Goal: Information Seeking & Learning: Learn about a topic

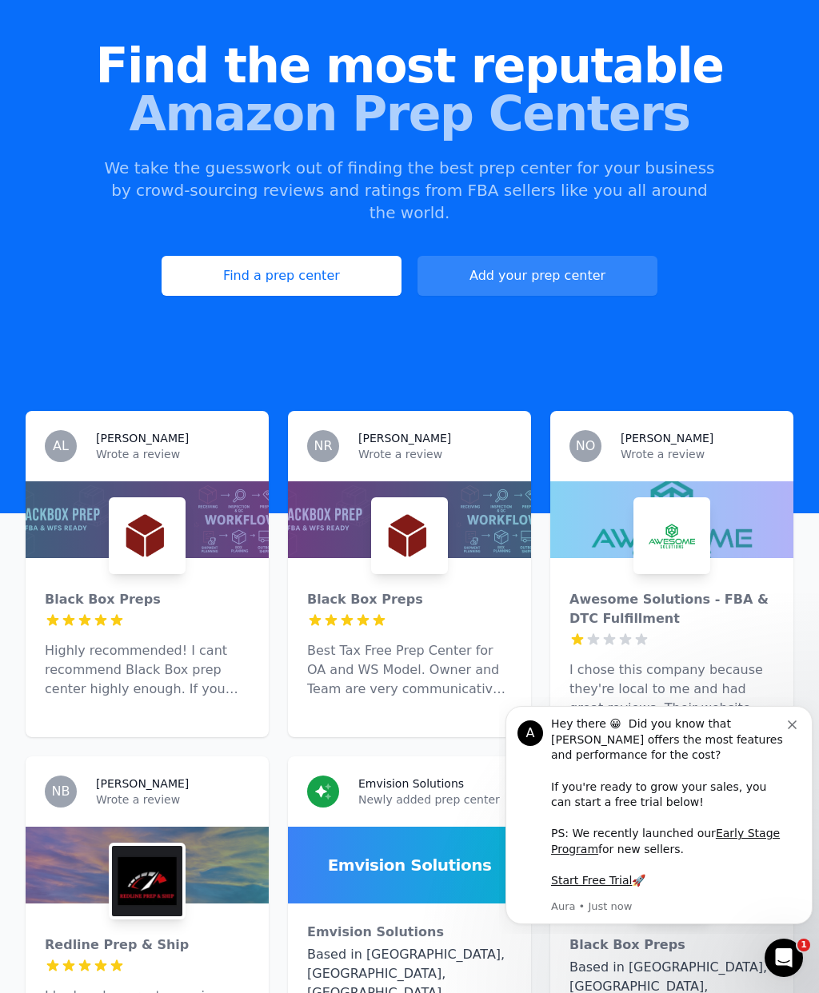
click at [792, 729] on icon "Dismiss notification" at bounding box center [792, 724] width 9 height 9
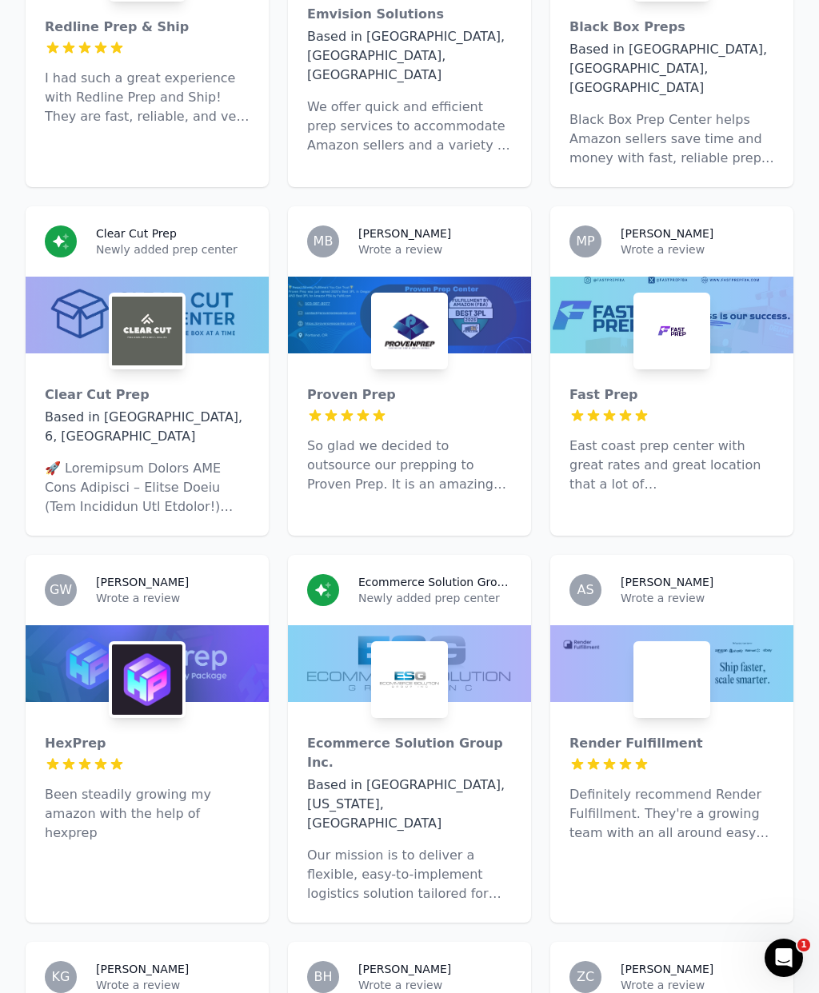
scroll to position [1046, 0]
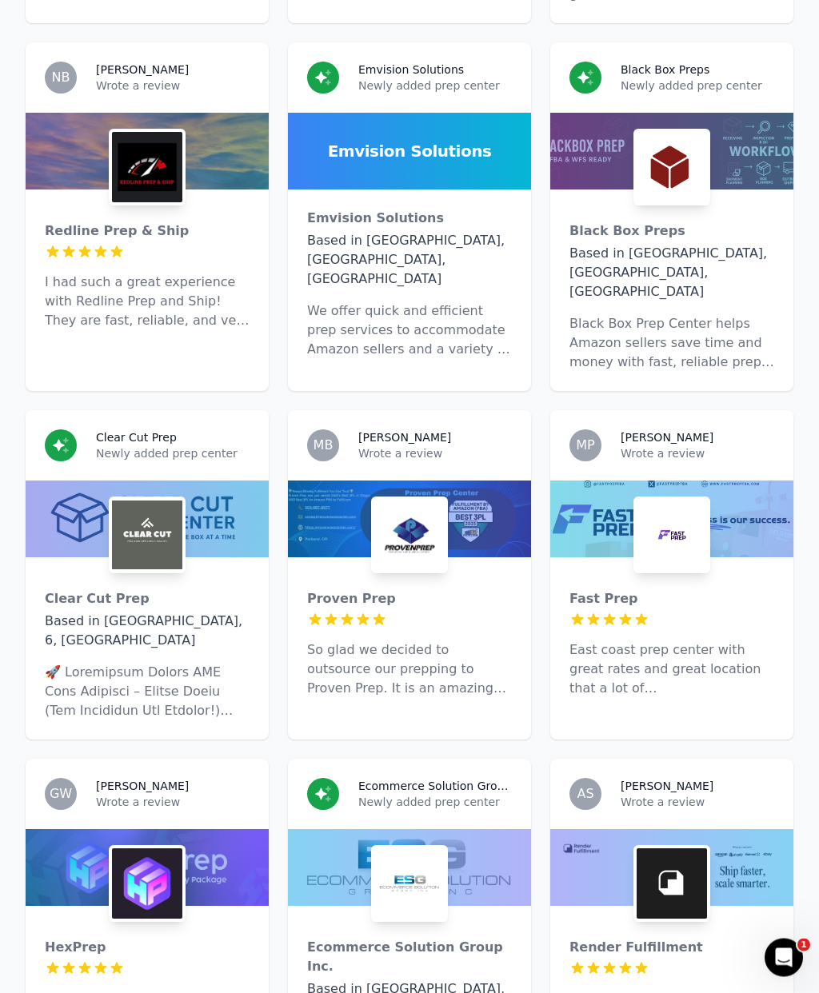
click at [716, 481] on div at bounding box center [671, 519] width 243 height 77
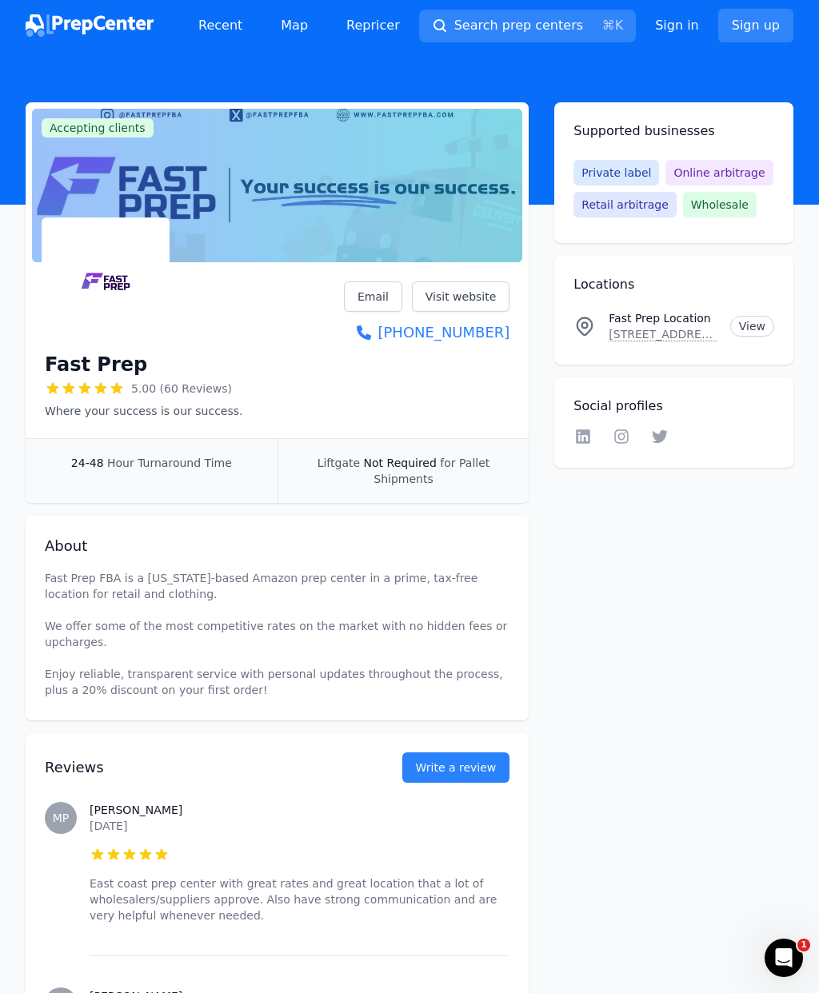
click at [470, 308] on link "Visit website" at bounding box center [461, 296] width 98 height 30
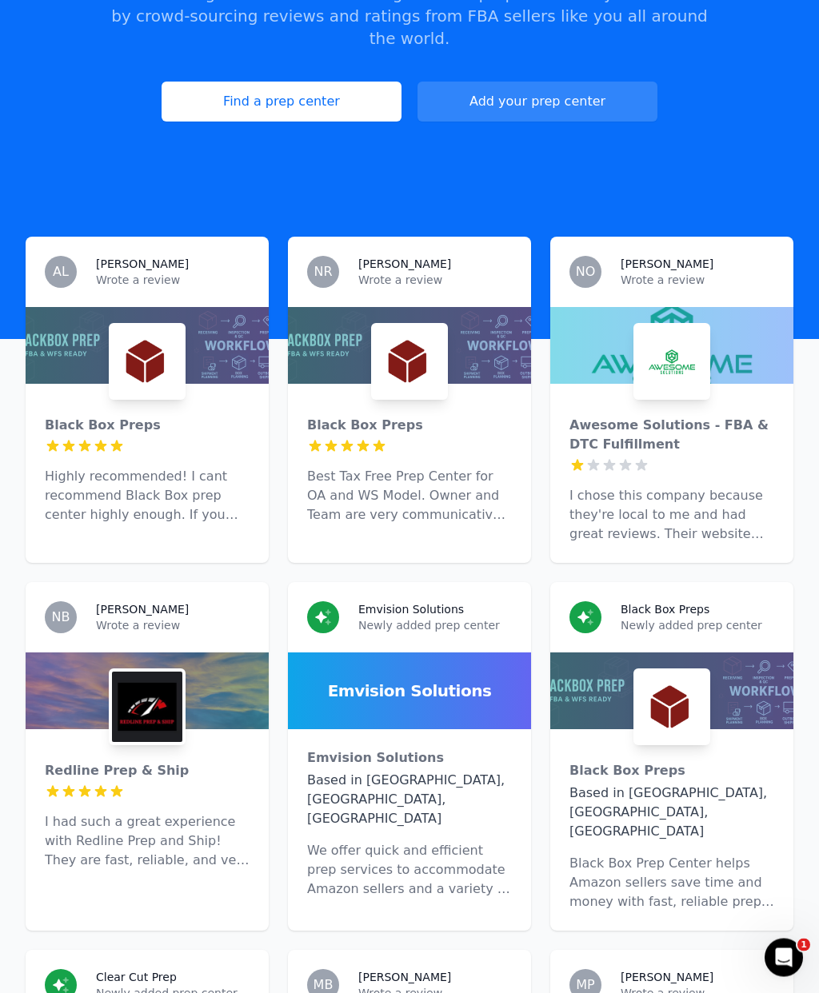
scroll to position [305, 0]
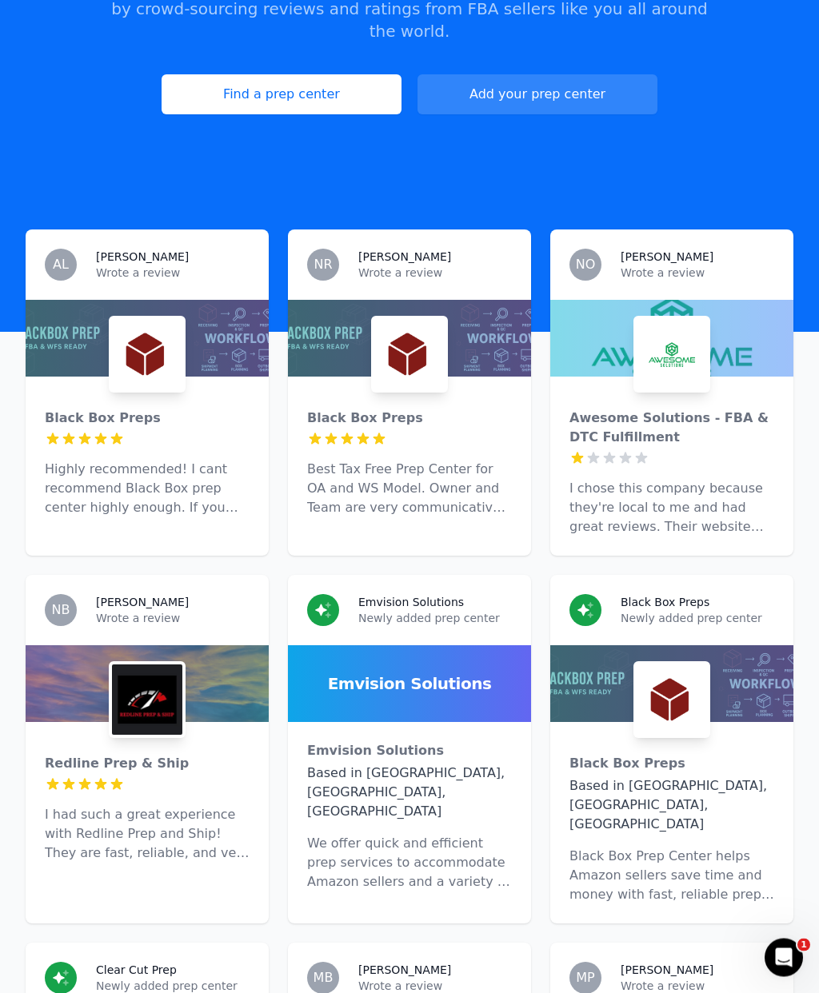
click at [118, 461] on p "Highly recommended! I cant recommend Black Box prep center highly enough. If yo…" at bounding box center [147, 490] width 205 height 58
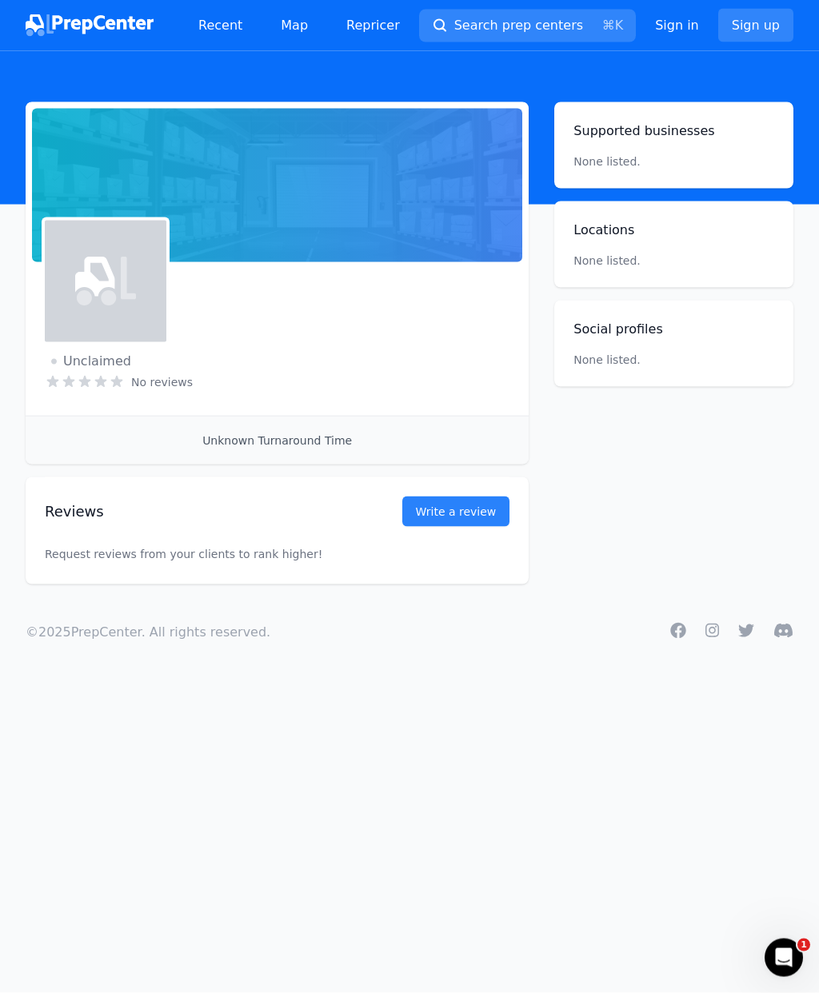
scroll to position [64, 0]
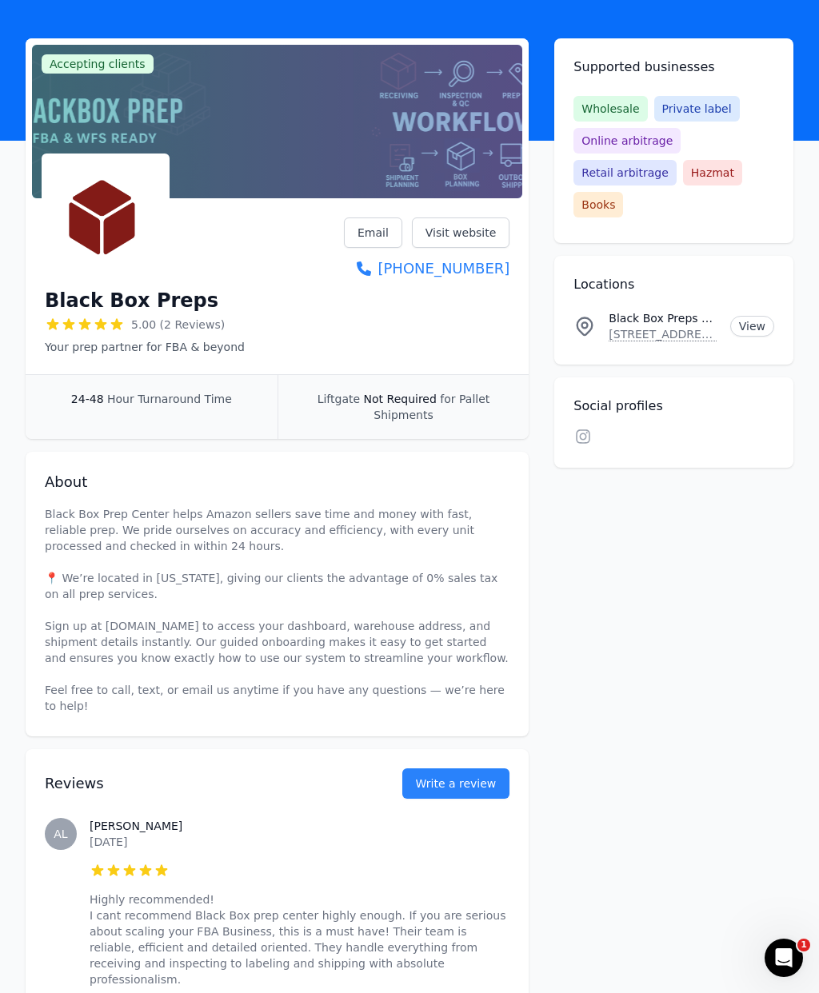
click at [469, 233] on link "Visit website" at bounding box center [461, 232] width 98 height 30
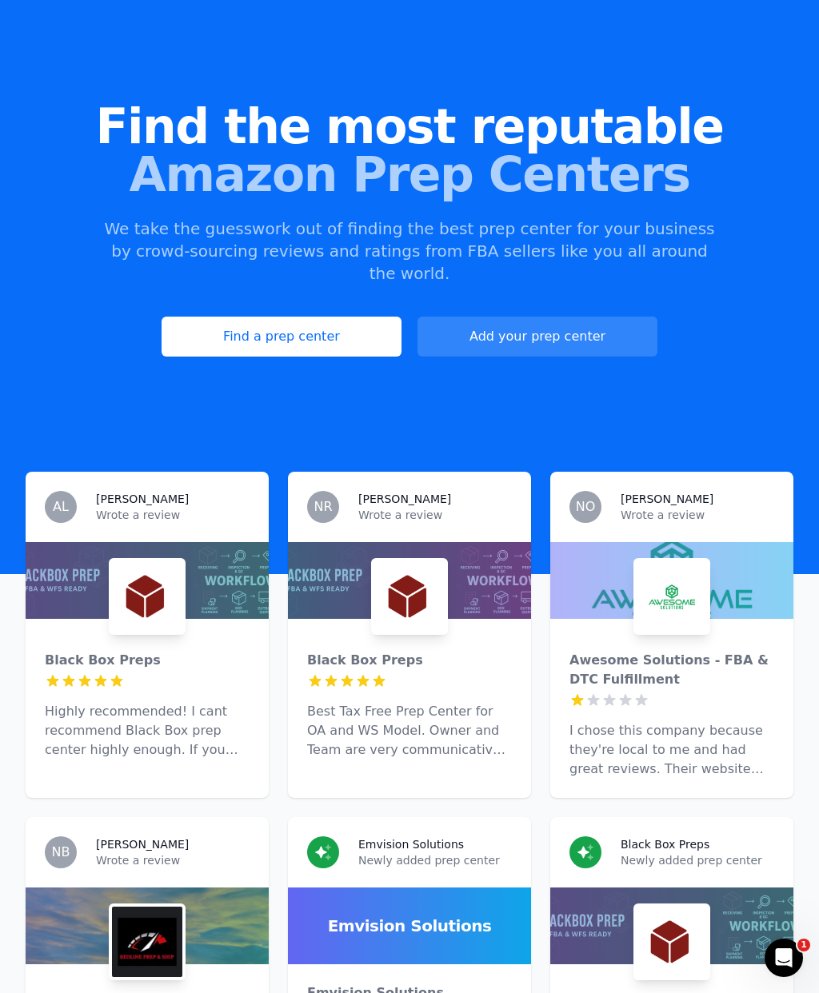
click at [345, 320] on link "Find a prep center" at bounding box center [282, 337] width 240 height 40
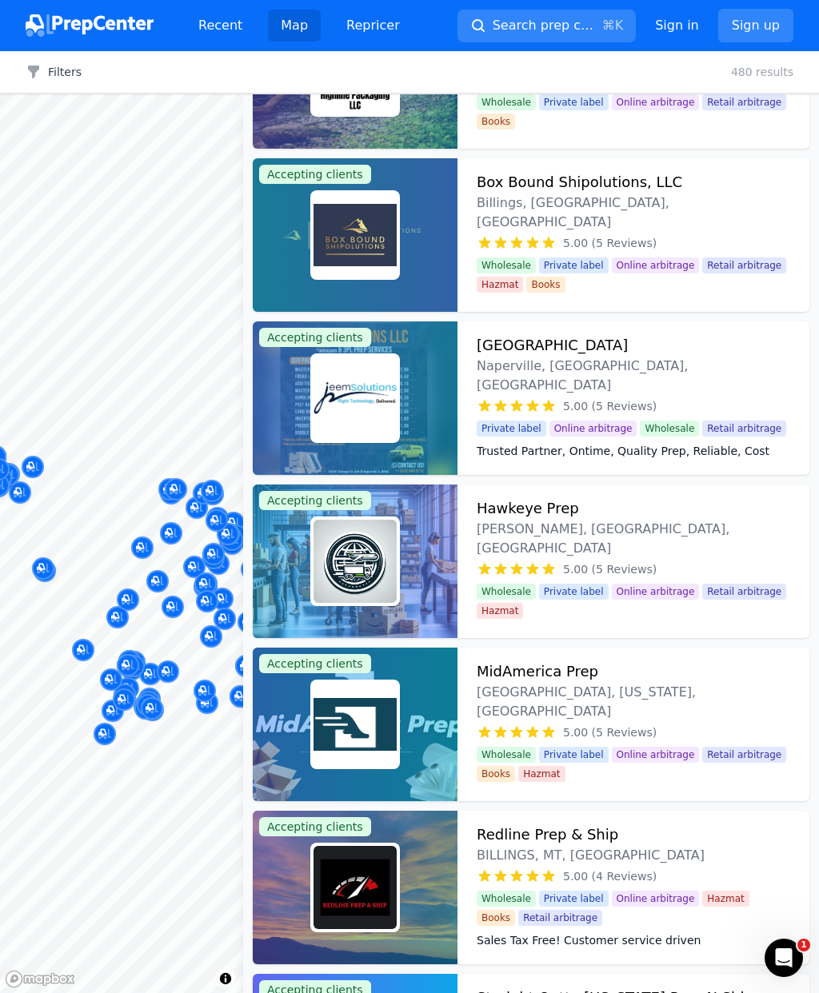
scroll to position [3526, 0]
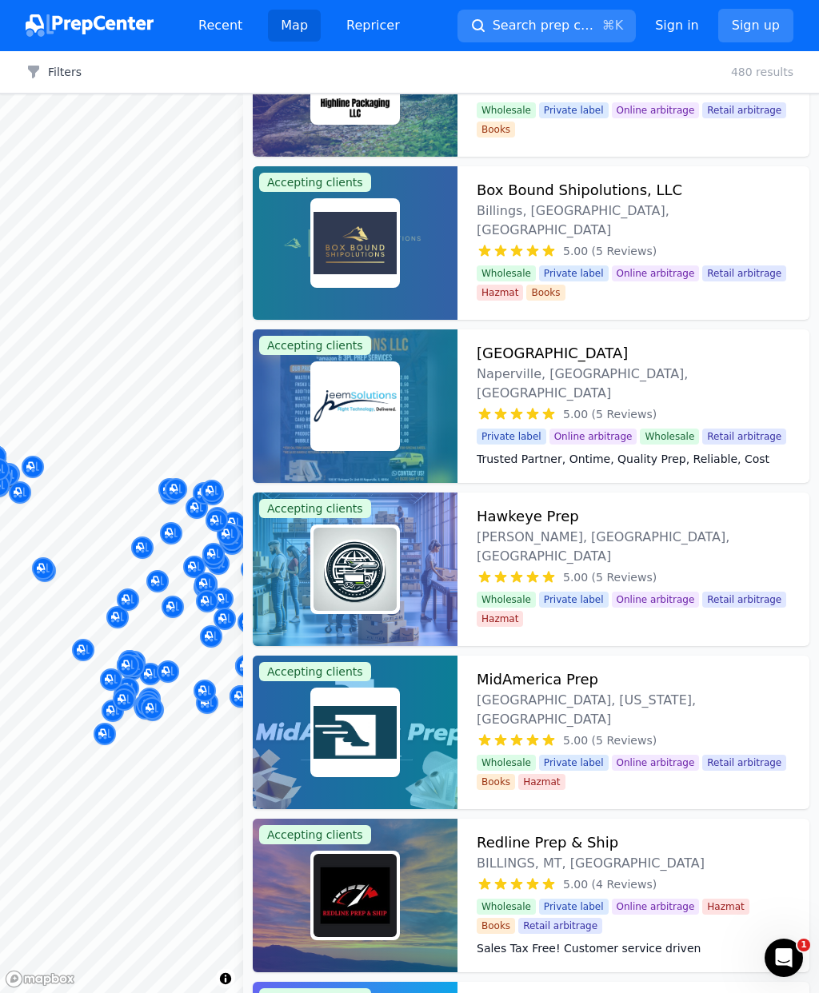
click at [407, 406] on div at bounding box center [355, 406] width 205 height 154
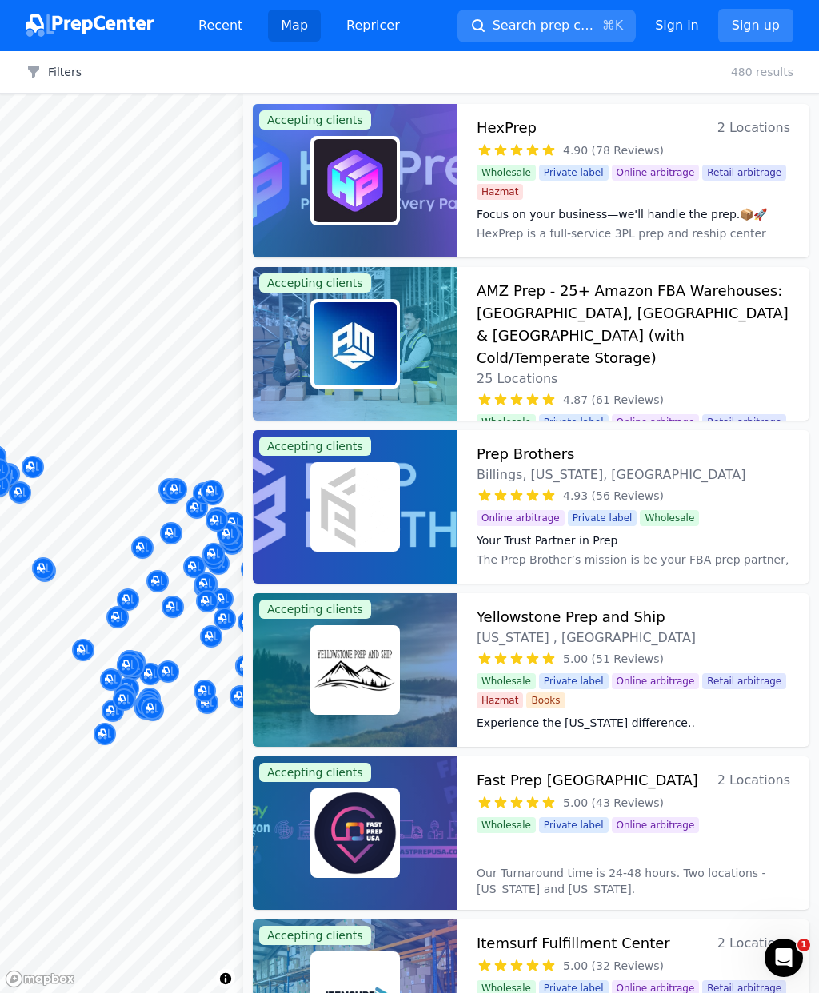
click at [134, 79] on div "Filters Clear all 480 results" at bounding box center [409, 72] width 819 height 42
click at [568, 28] on span "Search prep centers" at bounding box center [544, 25] width 103 height 19
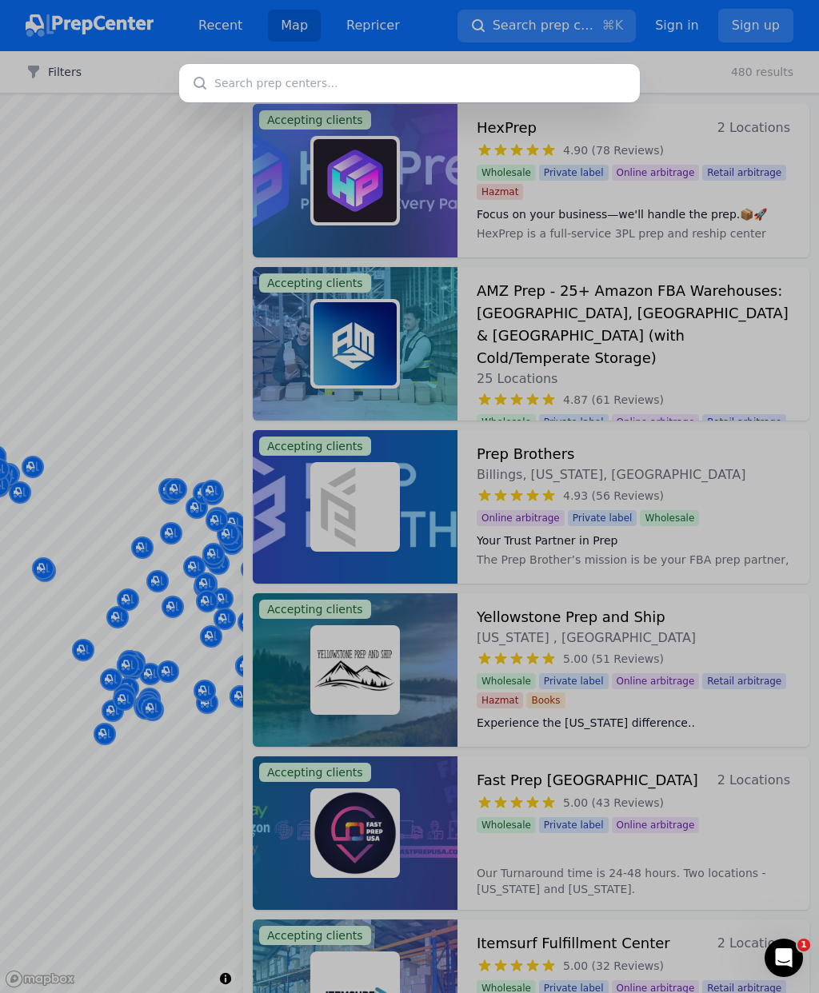
click at [348, 92] on input "text" at bounding box center [409, 83] width 461 height 38
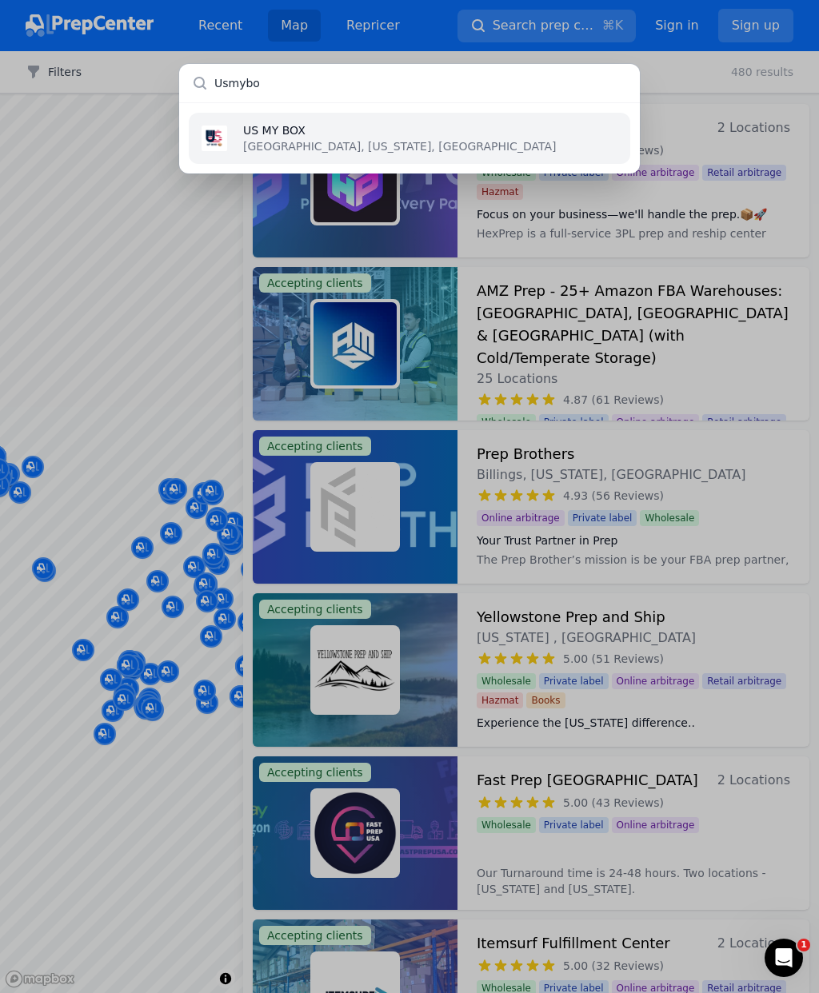
type input "Usmybox"
click at [404, 135] on li "US MY BOX [GEOGRAPHIC_DATA], [US_STATE], [GEOGRAPHIC_DATA]" at bounding box center [409, 138] width 441 height 51
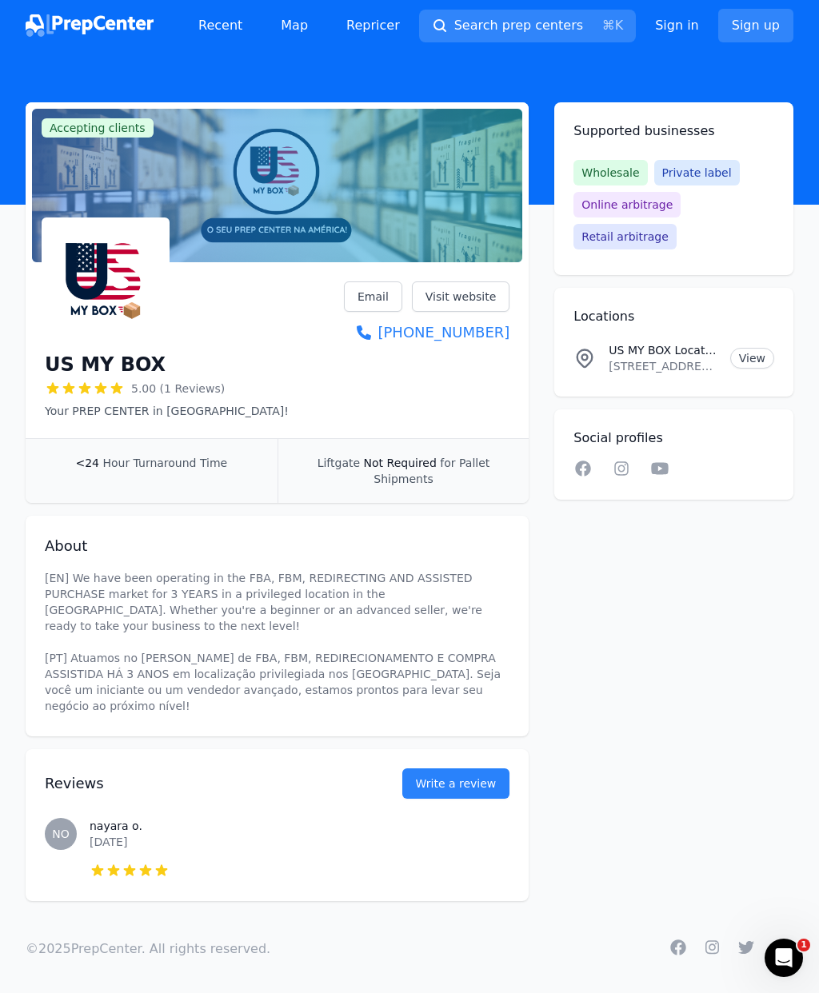
click at [477, 295] on link "Visit website" at bounding box center [461, 296] width 98 height 30
